Goal: Transaction & Acquisition: Register for event/course

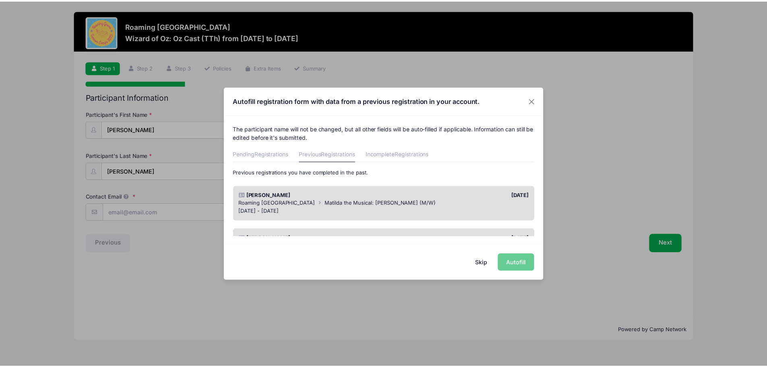
scroll to position [40, 0]
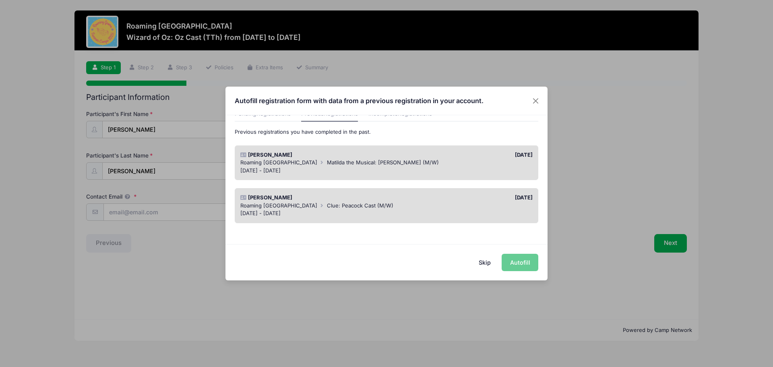
click at [484, 264] on button "Skip" at bounding box center [484, 262] width 29 height 17
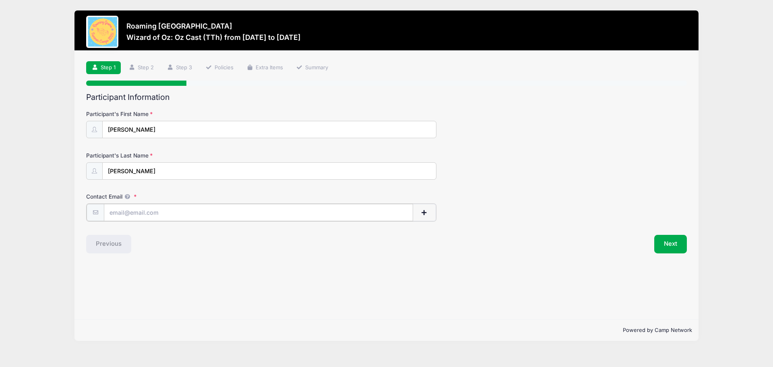
click at [209, 217] on input "Contact Email" at bounding box center [258, 212] width 309 height 17
type input "[EMAIL_ADDRESS][DOMAIN_NAME]"
click at [425, 210] on span "button" at bounding box center [424, 213] width 7 height 6
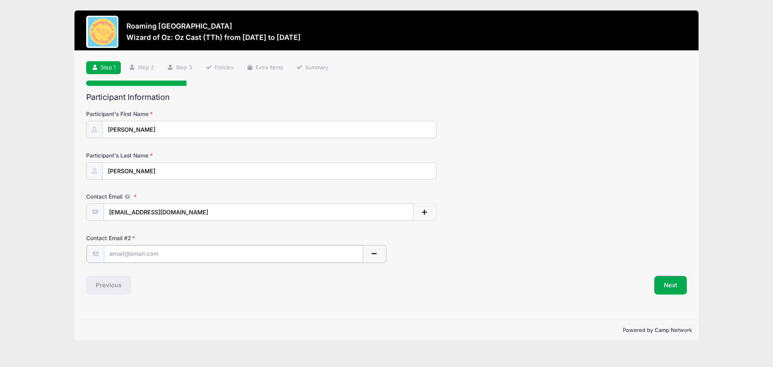
click at [190, 256] on input "text" at bounding box center [233, 253] width 259 height 17
type input "ogradyjere@gmail.com"
click at [673, 288] on button "Next" at bounding box center [670, 284] width 33 height 19
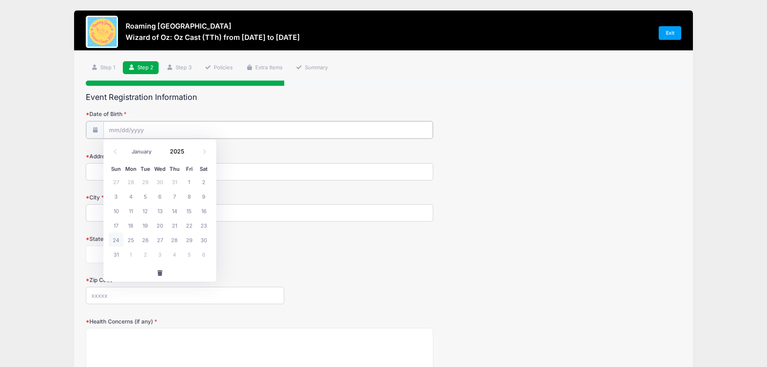
click at [120, 129] on input "Date of Birth" at bounding box center [267, 129] width 329 height 17
click at [144, 151] on select "January February March April May June July August September October November De…" at bounding box center [146, 151] width 36 height 10
select select "11"
click at [128, 146] on select "January February March April May June July August September October November De…" at bounding box center [146, 151] width 36 height 10
click at [188, 154] on span at bounding box center [189, 154] width 6 height 6
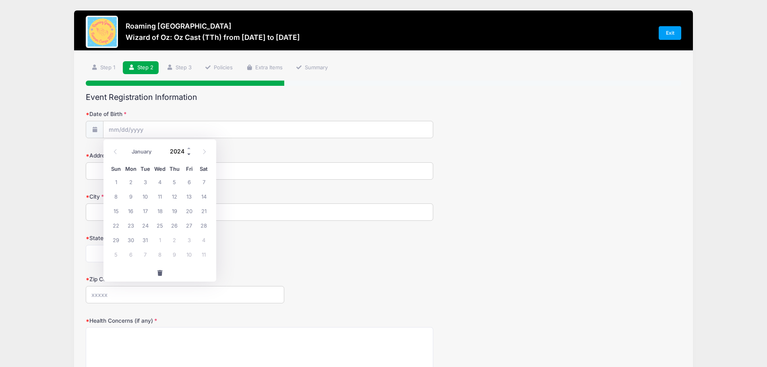
click at [188, 154] on span at bounding box center [189, 154] width 6 height 6
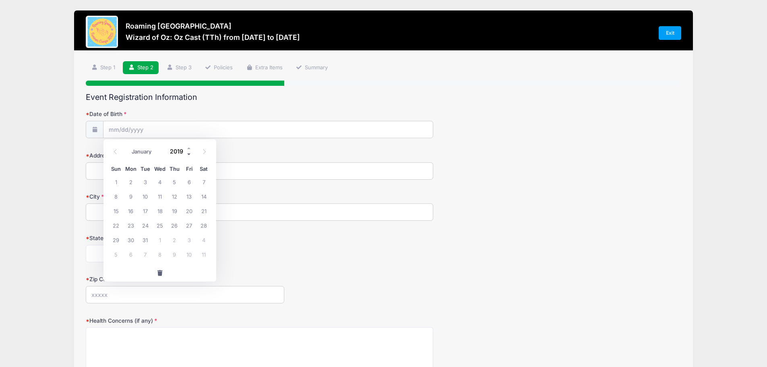
click at [188, 154] on span at bounding box center [189, 154] width 6 height 6
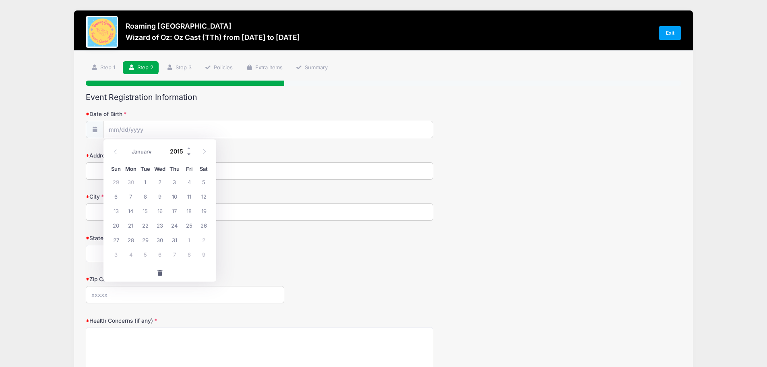
type input "2014"
click at [160, 216] on span "17" at bounding box center [160, 210] width 14 height 14
type input "12/17/2014"
click at [142, 172] on input "Address" at bounding box center [259, 170] width 347 height 17
type input "9681 E. 26th Ave."
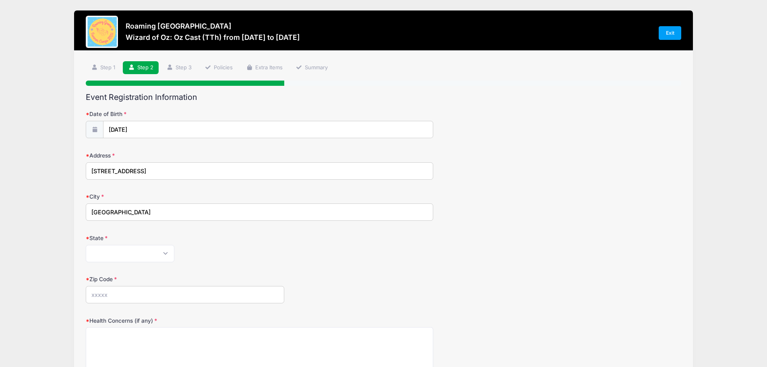
type input "Denver"
select select "CO"
type input "80238"
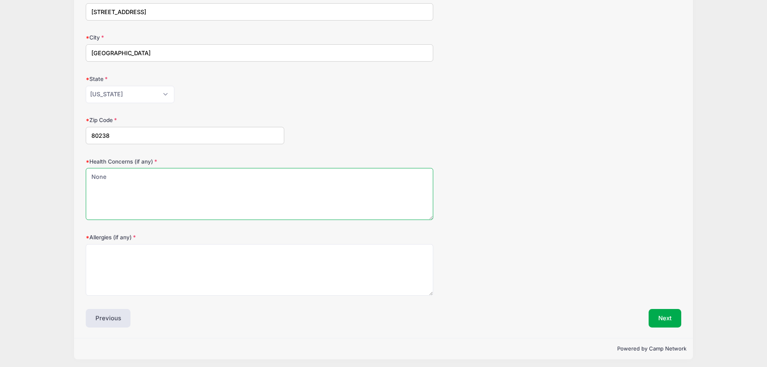
scroll to position [162, 0]
type textarea "None"
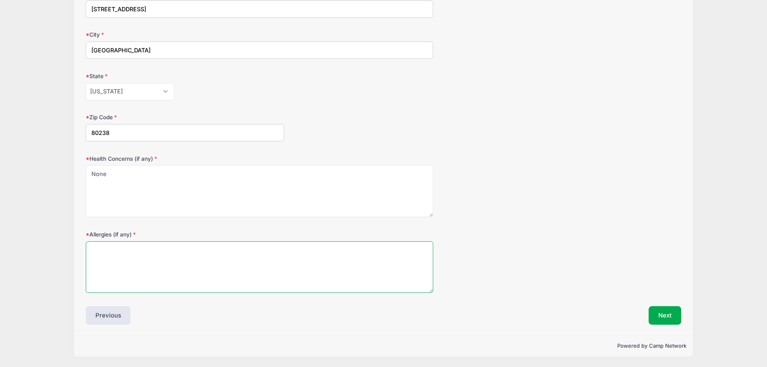
click at [124, 256] on textarea "Allergies (if any)" at bounding box center [259, 267] width 347 height 52
type textarea "None"
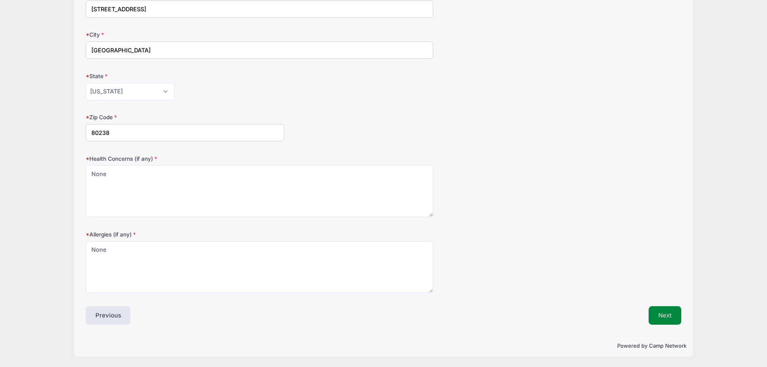
click at [671, 317] on button "Next" at bounding box center [664, 315] width 33 height 19
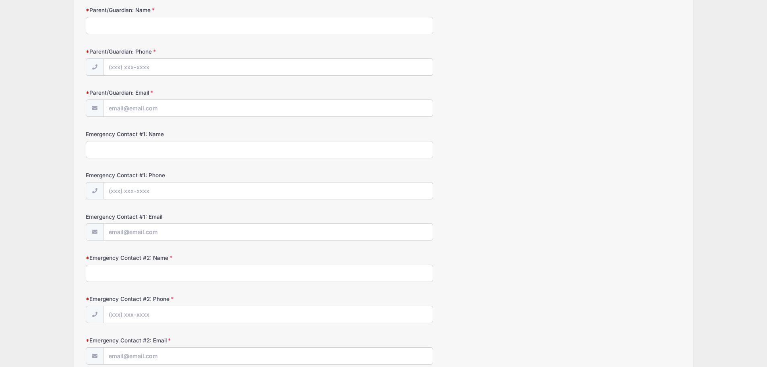
scroll to position [0, 0]
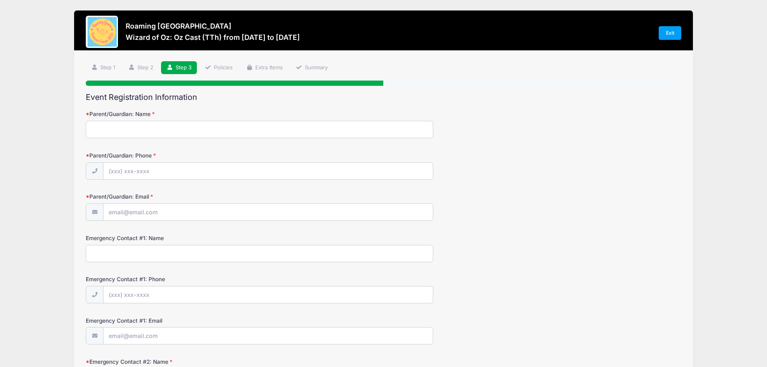
click at [107, 135] on input "Parent/Guardian: Name" at bounding box center [259, 129] width 347 height 17
type input "Megan O'Grady"
type input "(917) 597-7109"
type input "[EMAIL_ADDRESS][DOMAIN_NAME]"
type input "Jeremy O'Grady"
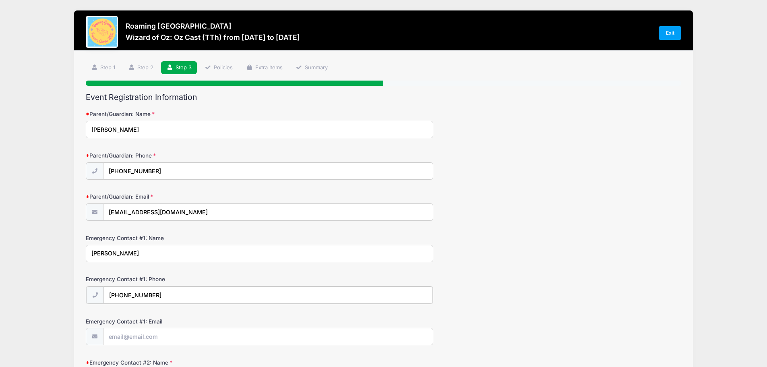
type input "(720) 375-3237"
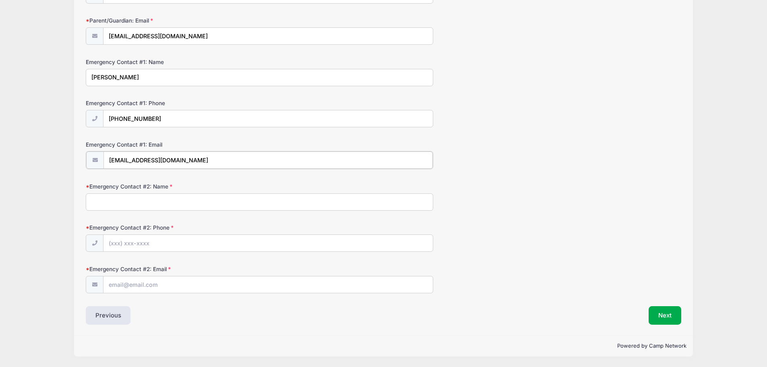
type input "ogradyjere@gmail.com"
click at [118, 200] on input "Emergency Contact #2: Name" at bounding box center [259, 201] width 347 height 17
type input "Jan Cornwell"
type input "(303) 818-0490"
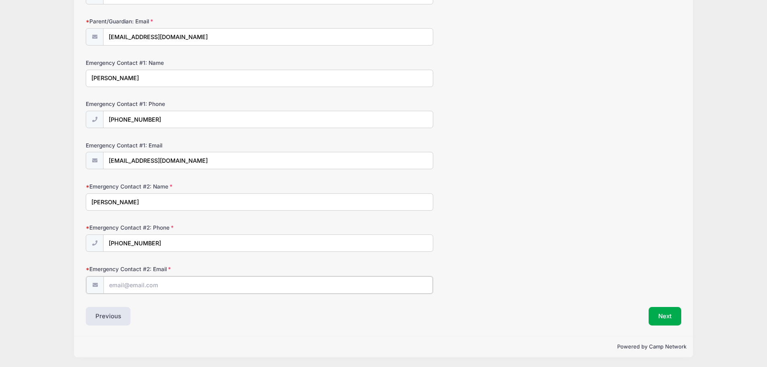
click at [146, 287] on input "Emergency Contact #2: Email" at bounding box center [267, 284] width 329 height 17
type input "sandjcornwell@gmail.com"
click at [663, 313] on button "Next" at bounding box center [664, 315] width 33 height 19
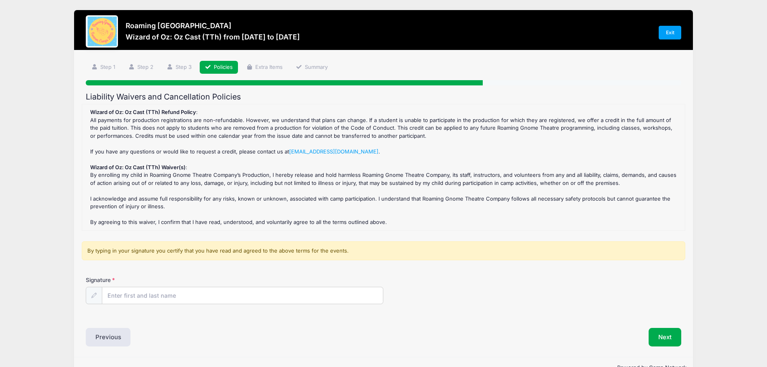
scroll to position [0, 0]
click at [184, 298] on input "Signature" at bounding box center [242, 295] width 281 height 17
type input "Megan O'Grady"
click at [658, 337] on button "Next" at bounding box center [664, 337] width 33 height 19
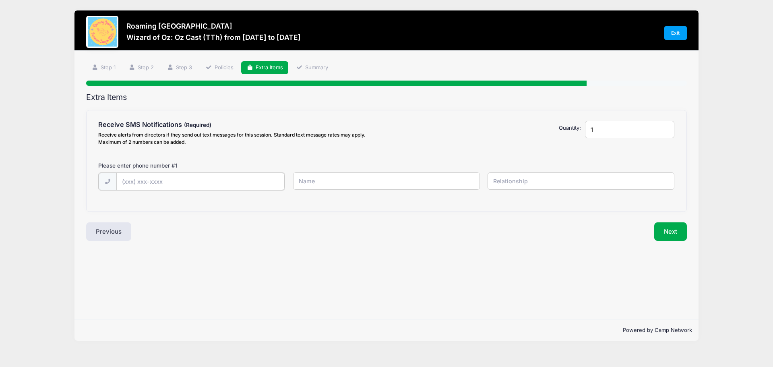
click at [0, 0] on input "text" at bounding box center [0, 0] width 0 height 0
type input "(917) 597-7109"
click at [0, 0] on input "text" at bounding box center [0, 0] width 0 height 0
type input "Megan"
type input "mother"
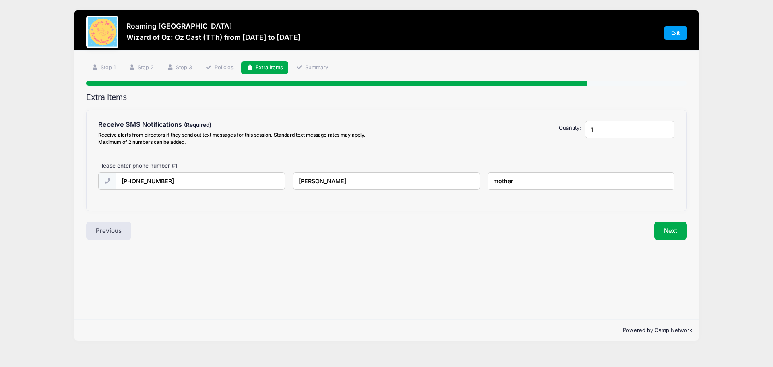
drag, startPoint x: 602, startPoint y: 132, endPoint x: 588, endPoint y: 132, distance: 14.1
click at [588, 132] on input "1" at bounding box center [629, 129] width 89 height 17
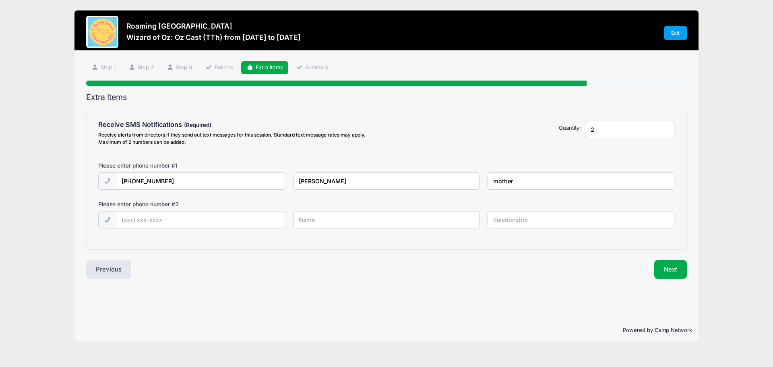
type input "2"
click at [0, 0] on input "text" at bounding box center [0, 0] width 0 height 0
type input "(720) 375-3237"
type input "Jeremy"
type input "father"
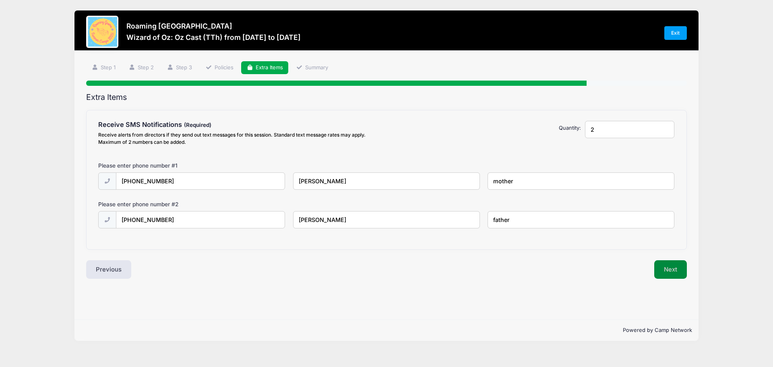
click at [666, 268] on button "Next" at bounding box center [670, 269] width 33 height 19
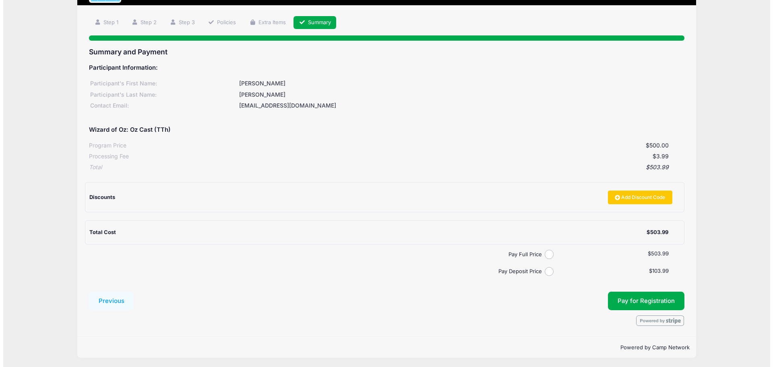
scroll to position [46, 0]
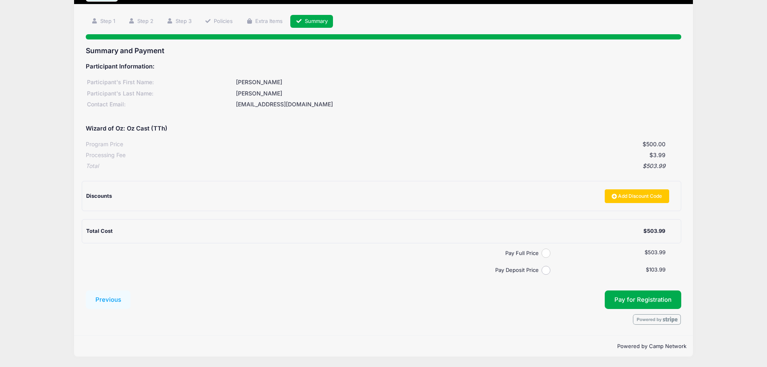
click at [547, 254] on input "Pay Full Price" at bounding box center [545, 252] width 9 height 9
radio input "true"
click at [637, 298] on span "Pay for Registration" at bounding box center [642, 299] width 57 height 7
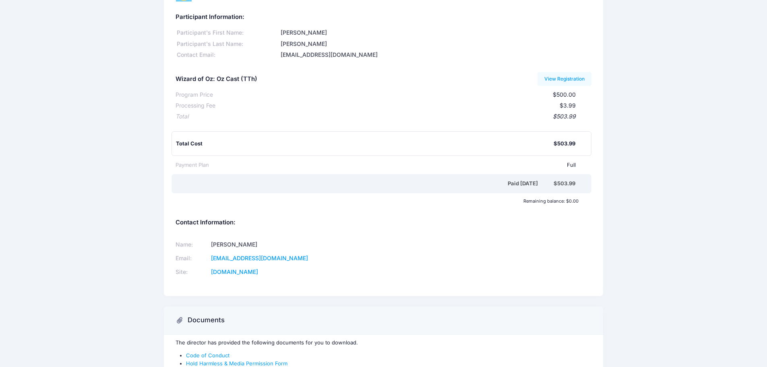
scroll to position [87, 0]
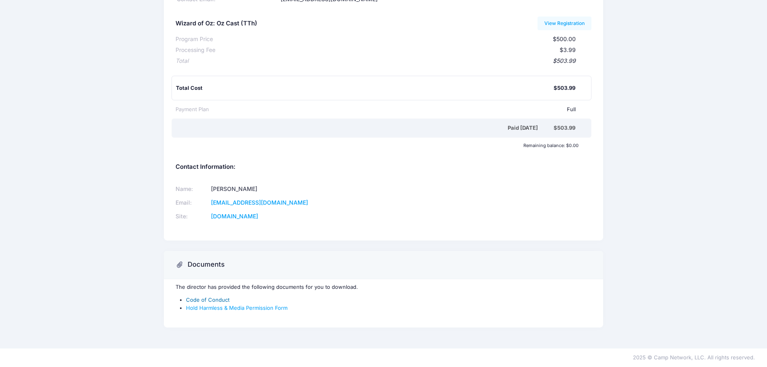
click at [214, 297] on link "Code of Conduct" at bounding box center [207, 299] width 43 height 6
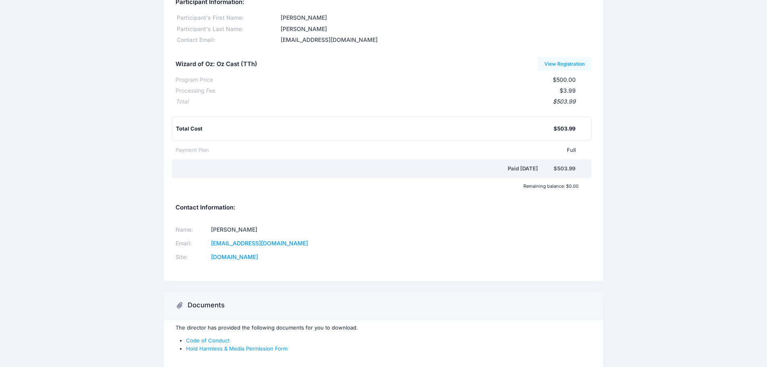
scroll to position [0, 0]
